Goal: Task Accomplishment & Management: Manage account settings

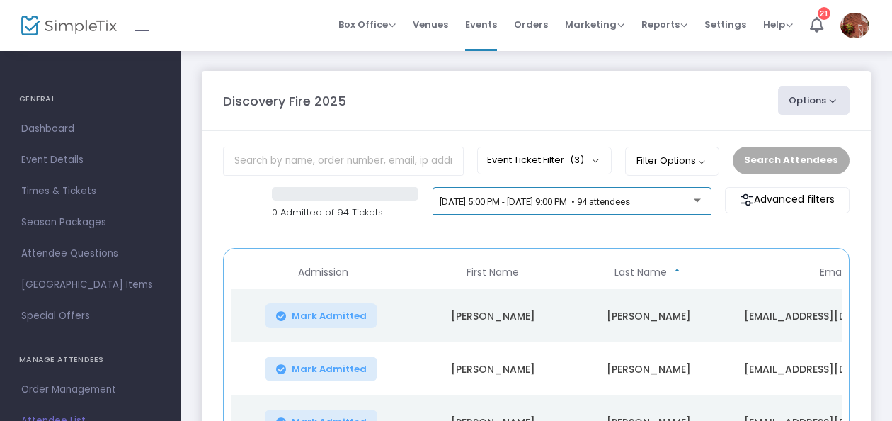
click at [699, 206] on div "[DATE] 5:00 PM - [DATE] 9:00 PM • 94 attendees" at bounding box center [572, 202] width 264 height 11
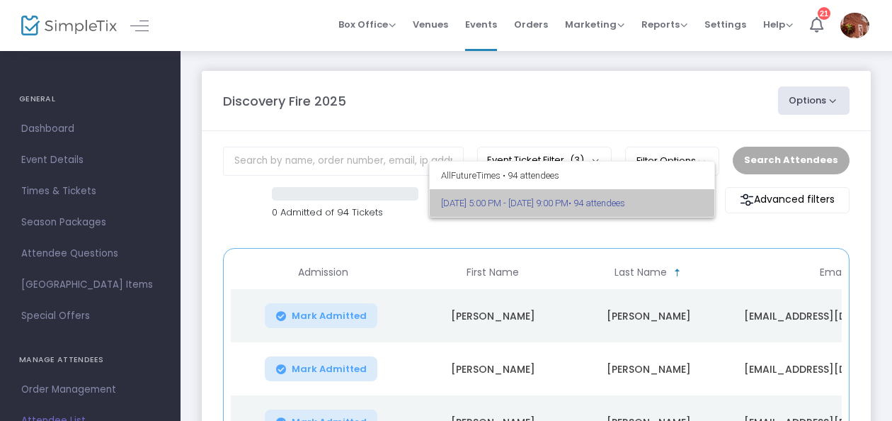
click at [699, 206] on span "[DATE] 5:00 PM - [DATE] 9:00 PM • 94 attendees" at bounding box center [572, 203] width 263 height 28
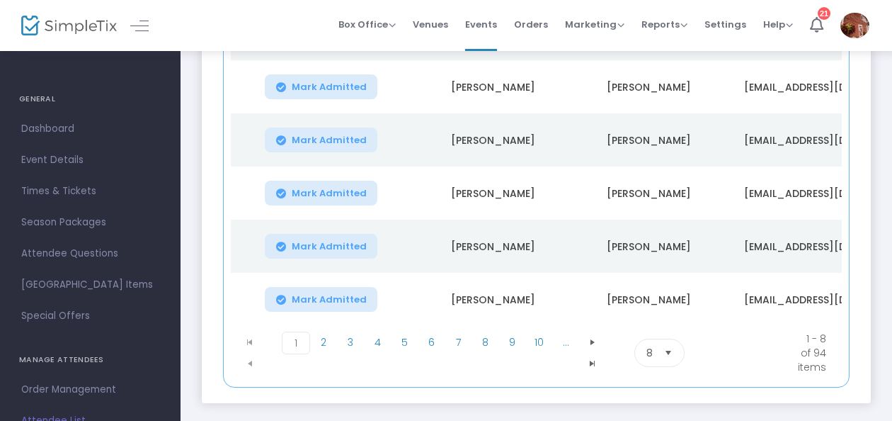
scroll to position [354, 0]
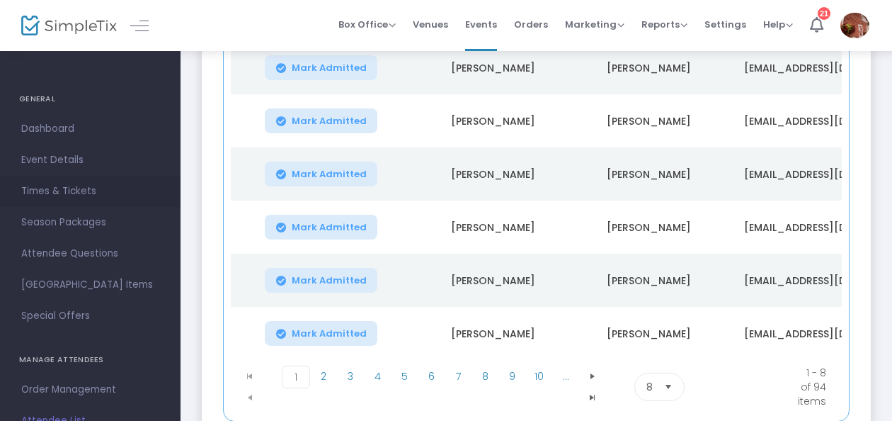
click at [57, 185] on span "Times & Tickets" at bounding box center [90, 191] width 138 height 18
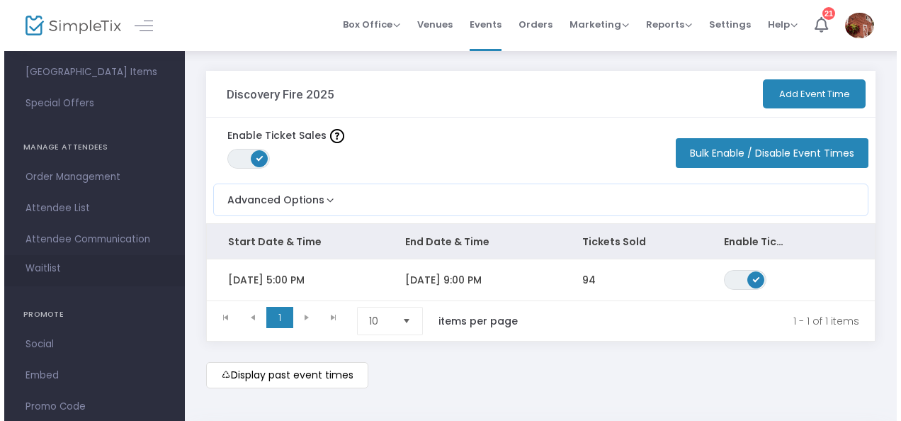
scroll to position [276, 0]
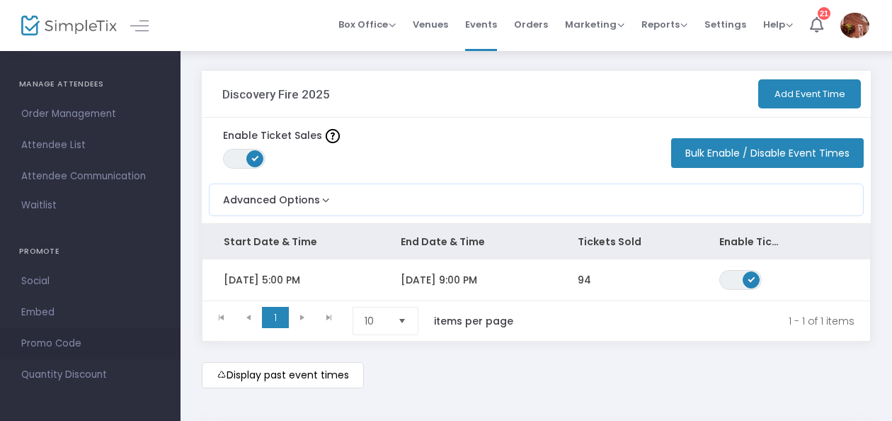
click at [45, 334] on link "Promo Code" at bounding box center [90, 343] width 181 height 31
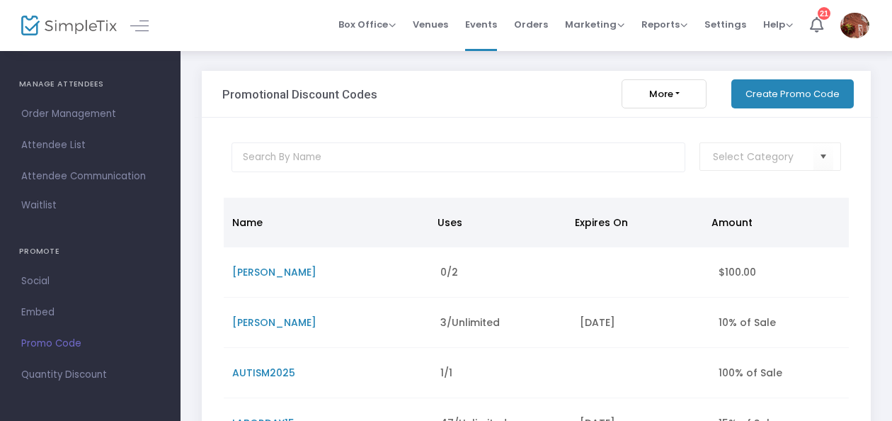
click at [150, 25] on span at bounding box center [146, 24] width 25 height 13
click at [127, 29] on div at bounding box center [125, 25] width 69 height 51
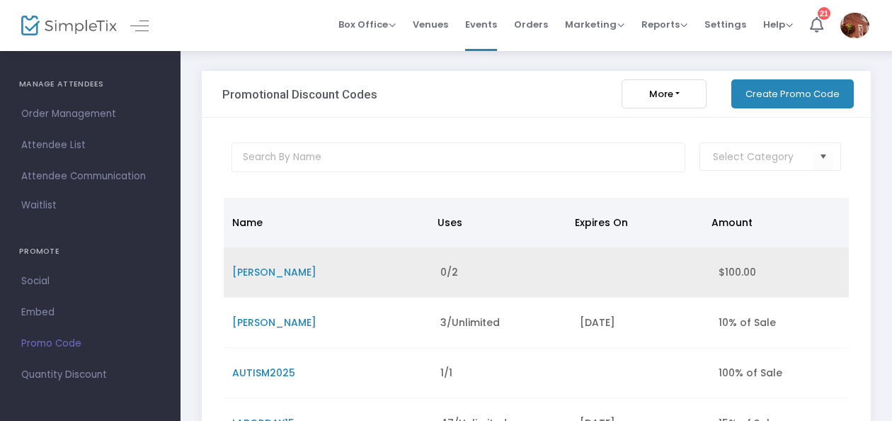
click at [264, 273] on span "[PERSON_NAME]" at bounding box center [274, 272] width 84 height 14
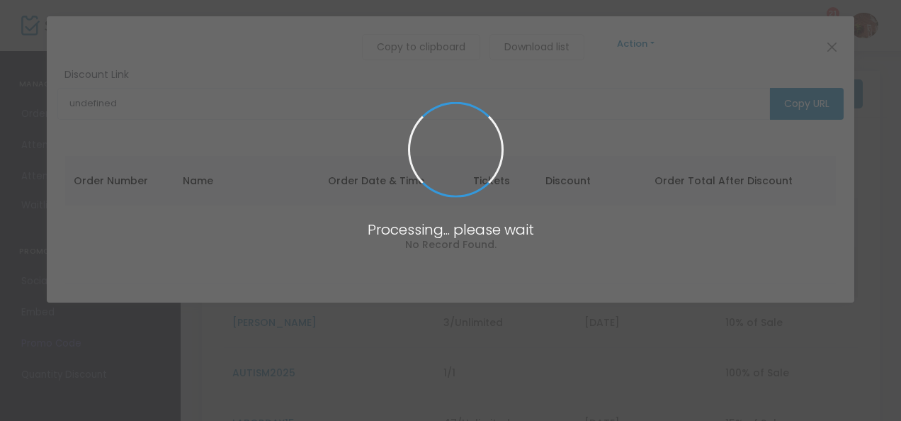
type input "[URL][DOMAIN_NAME][PERSON_NAME]"
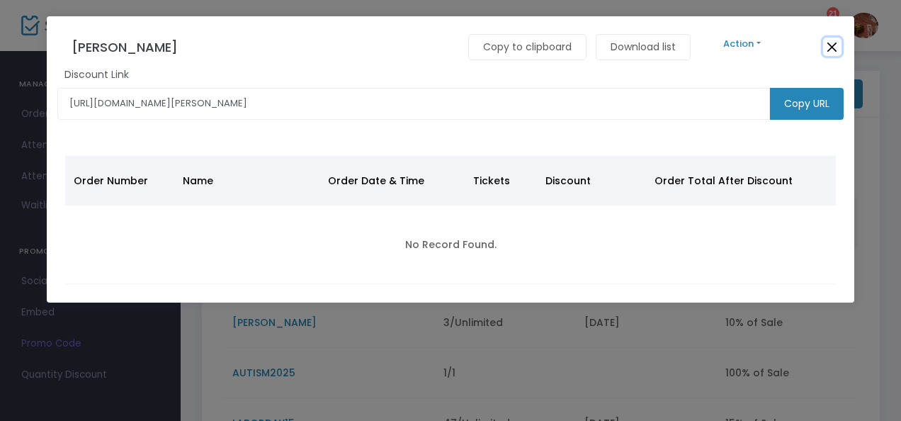
click at [828, 50] on button "Close" at bounding box center [832, 47] width 18 height 18
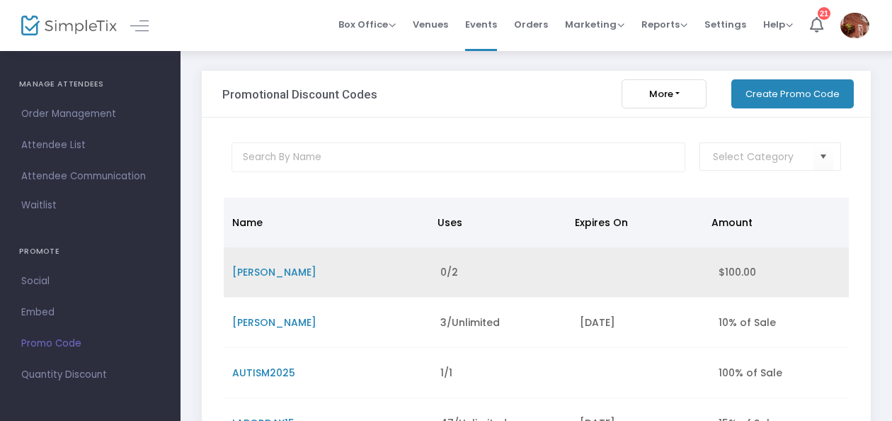
click at [538, 272] on td "0/2" at bounding box center [501, 272] width 139 height 50
click at [543, 268] on td "0/2" at bounding box center [501, 272] width 139 height 50
click at [260, 271] on span "[PERSON_NAME]" at bounding box center [274, 272] width 84 height 14
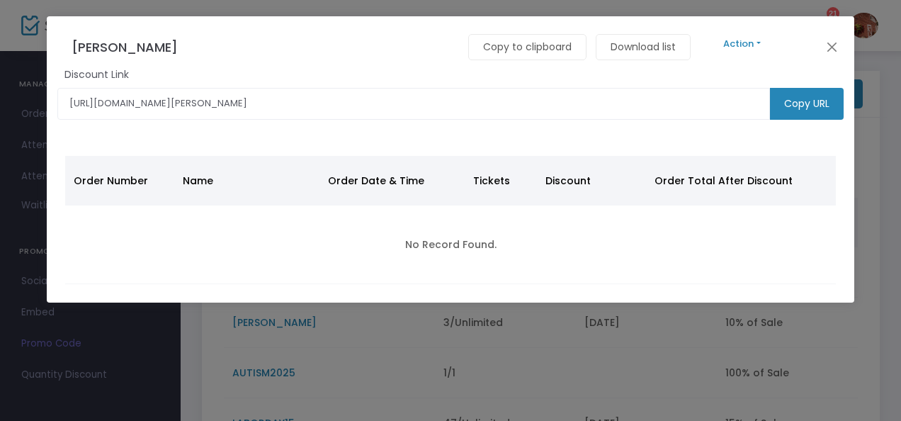
click at [701, 44] on button "Action" at bounding box center [742, 44] width 85 height 16
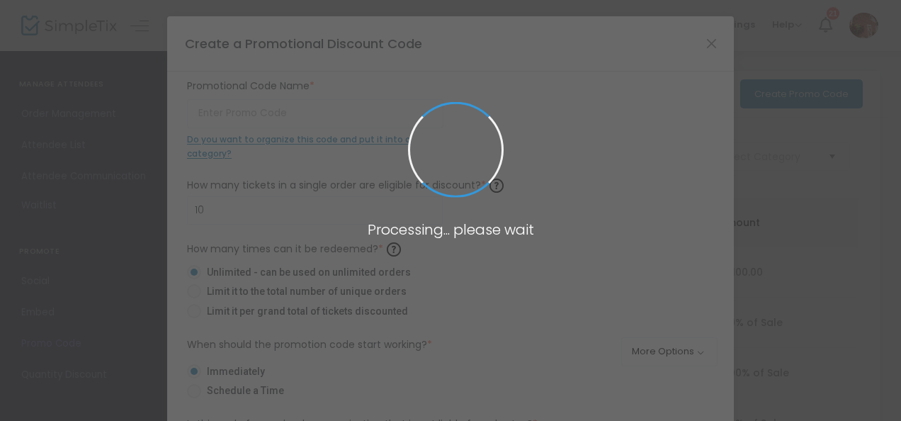
type input "[PERSON_NAME]"
type input "2"
radio input "false"
radio input "true"
type input "$100.00"
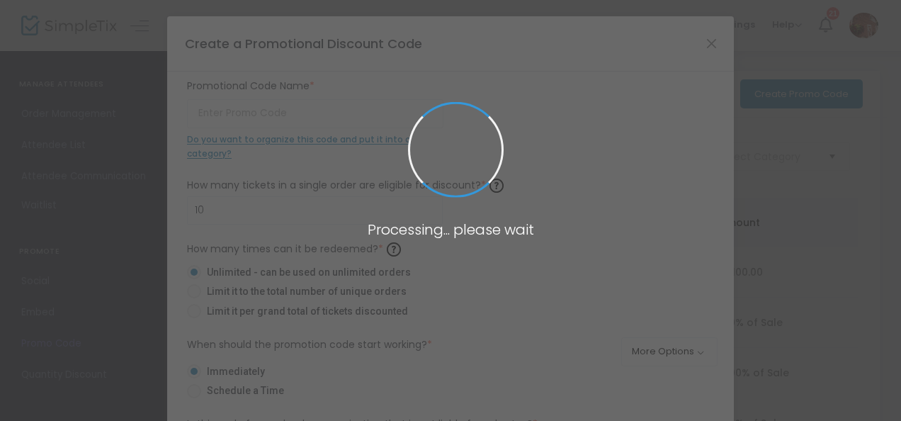
radio input "false"
radio input "true"
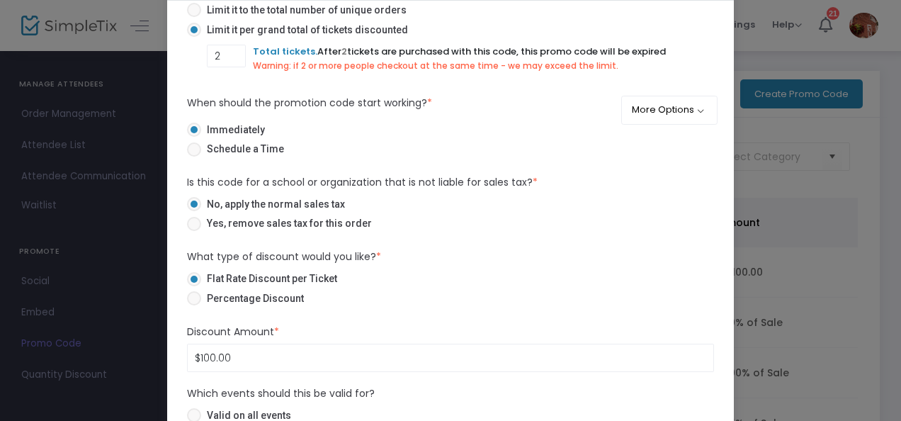
scroll to position [142, 0]
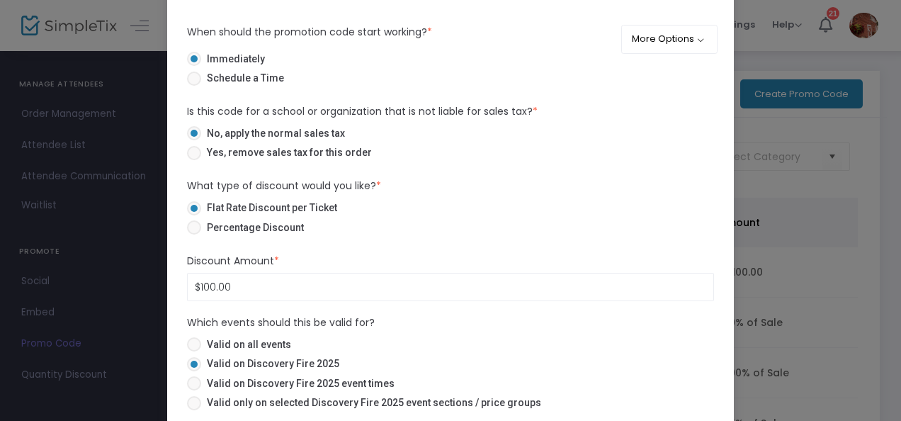
click at [193, 231] on span at bounding box center [194, 227] width 14 height 14
click at [193, 234] on input "Percentage Discount" at bounding box center [193, 234] width 1 height 1
radio input "true"
type input "100.00%"
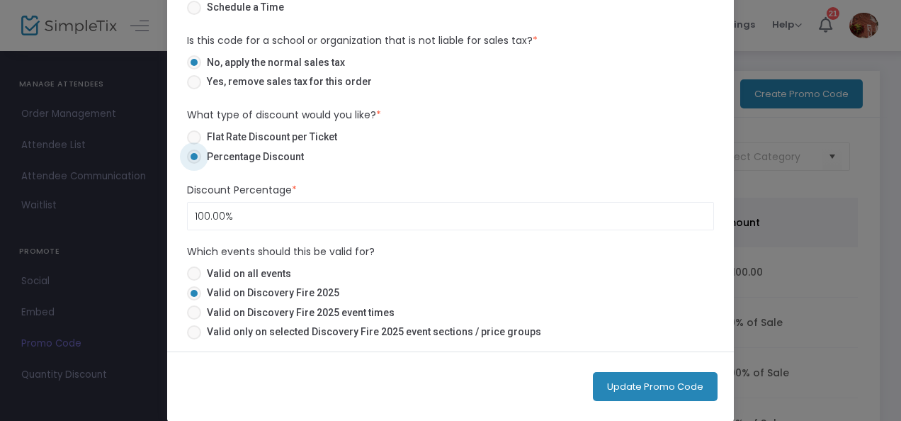
click at [669, 381] on button "Update Promo Code" at bounding box center [655, 386] width 125 height 29
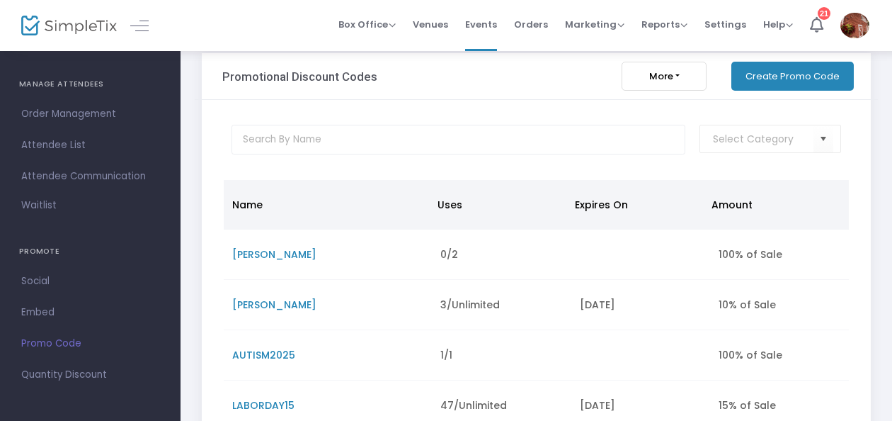
scroll to position [0, 0]
